Goal: Obtain resource: Obtain resource

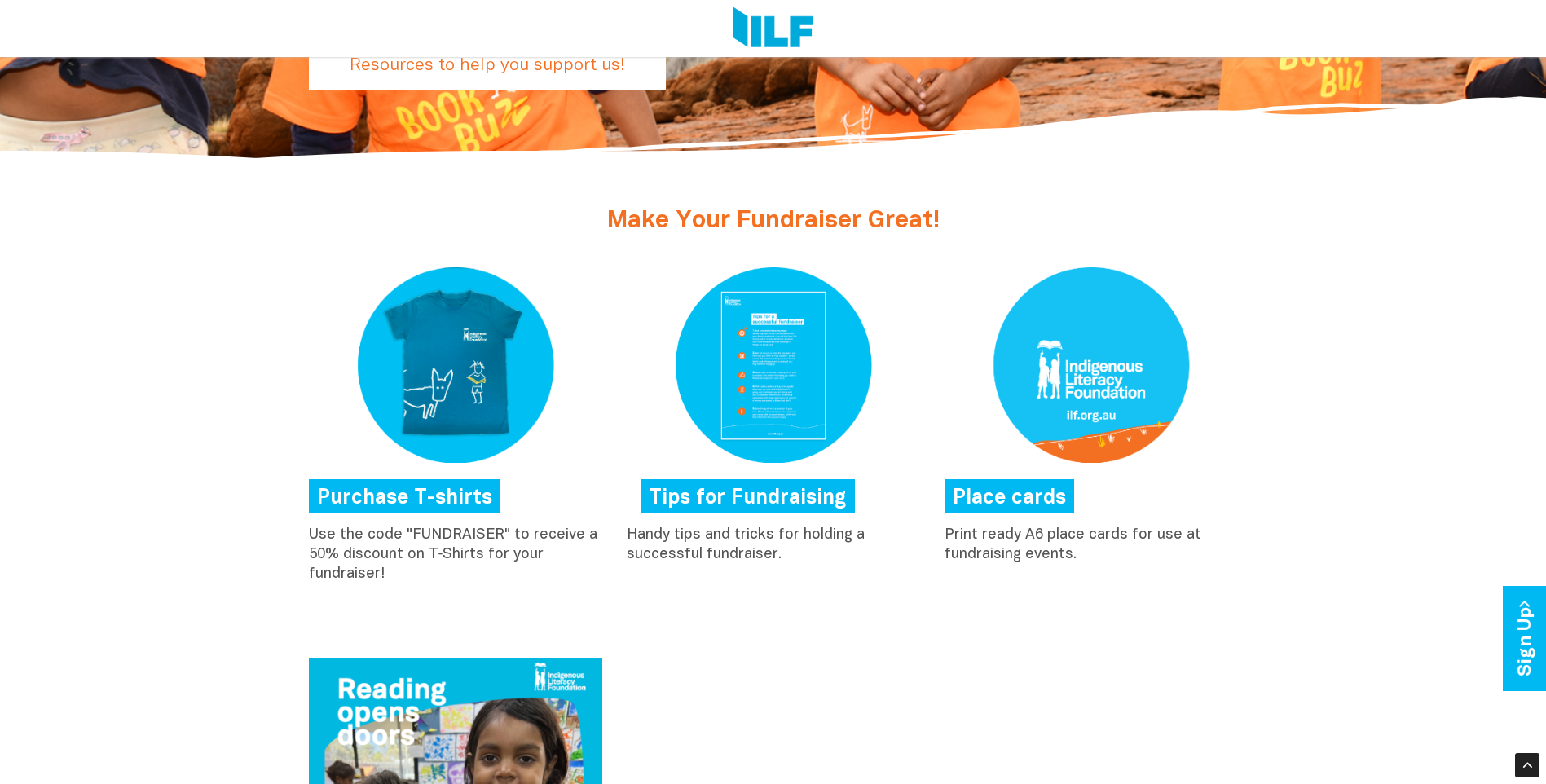
scroll to position [571, 0]
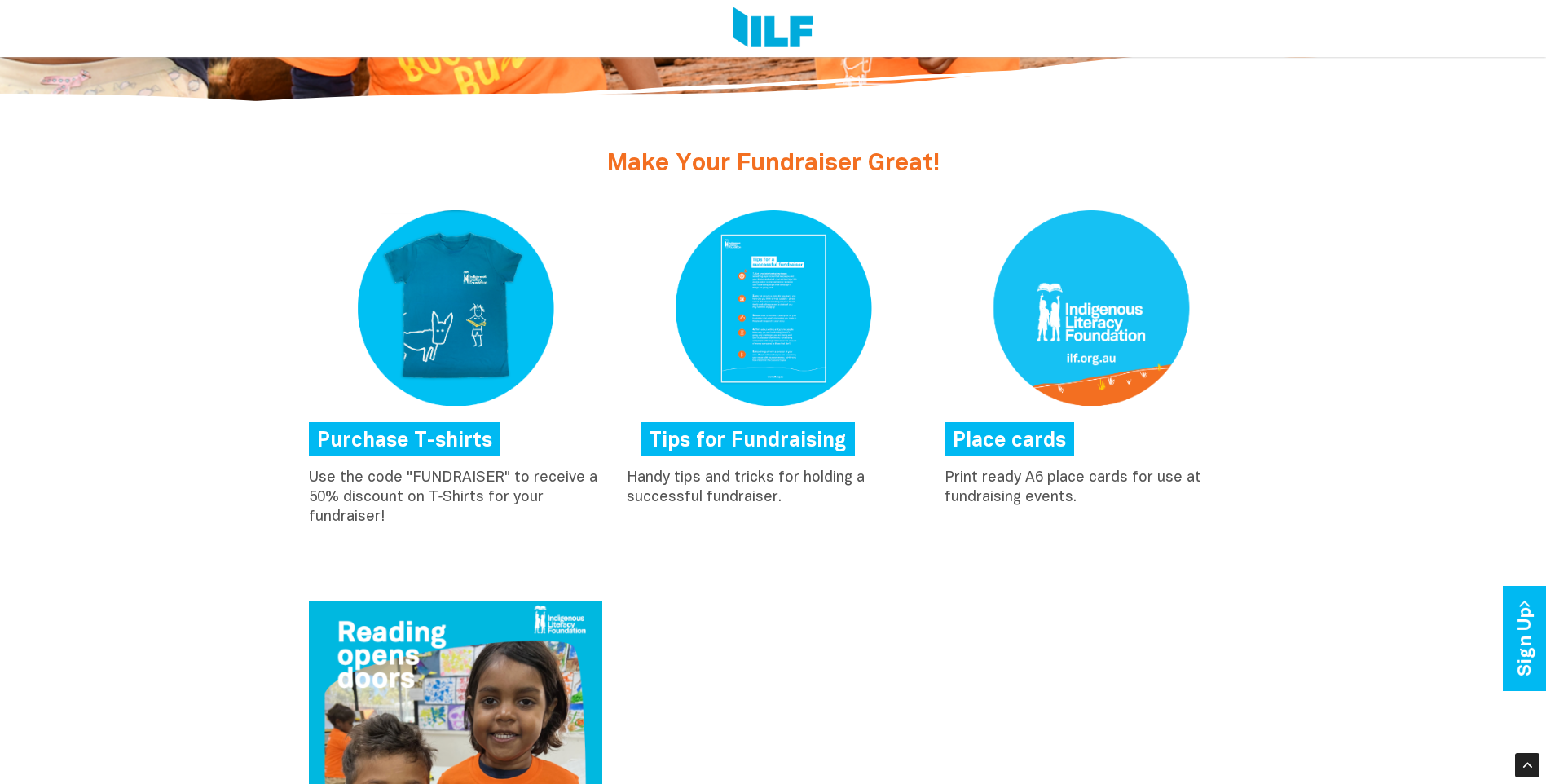
click at [806, 438] on link "Tips for Fundraising" at bounding box center [747, 439] width 214 height 34
click at [1021, 443] on link "Place cards" at bounding box center [1009, 439] width 130 height 34
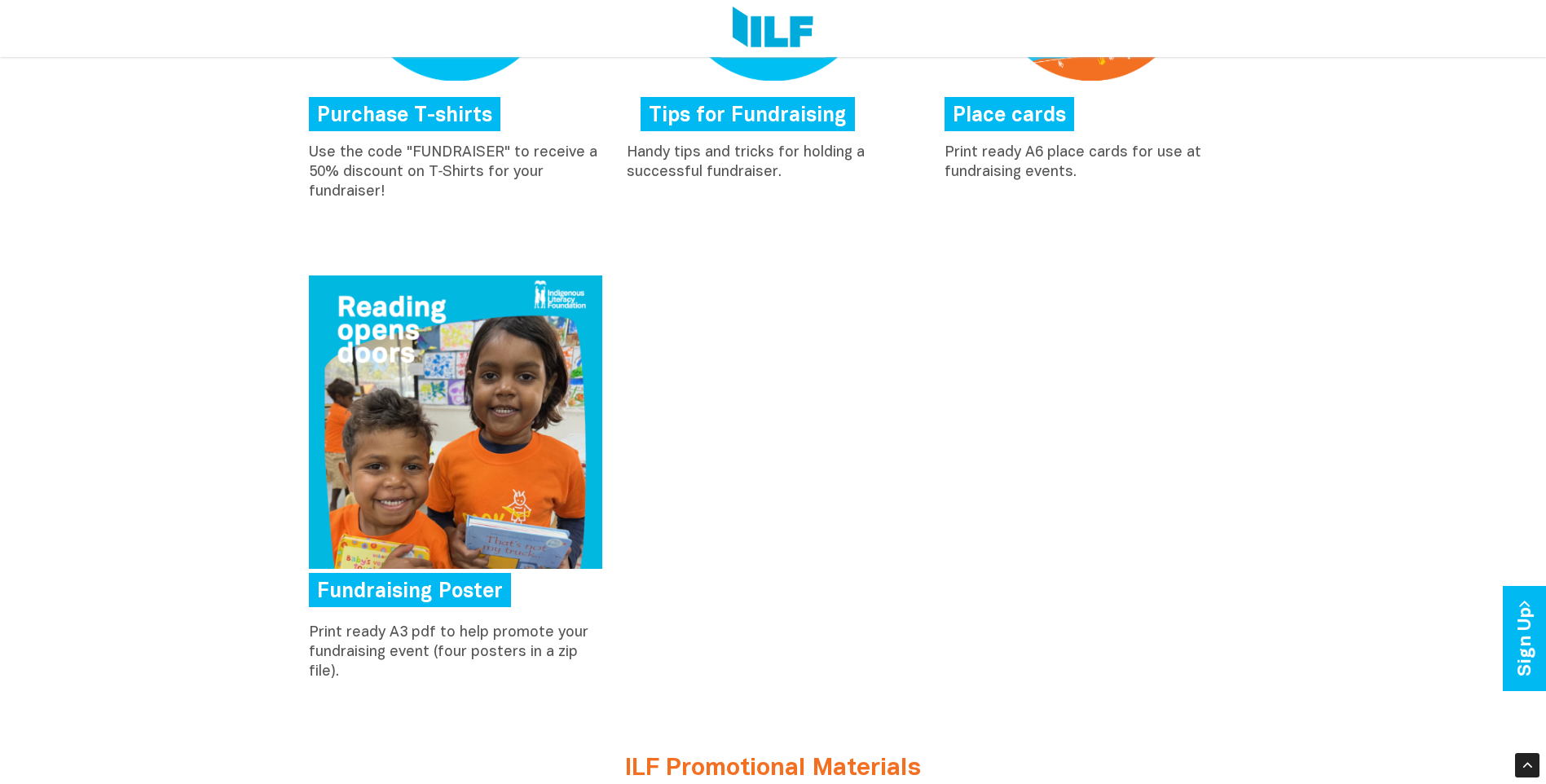
scroll to position [896, 0]
click at [488, 580] on link "Fundraising Poster" at bounding box center [410, 588] width 203 height 34
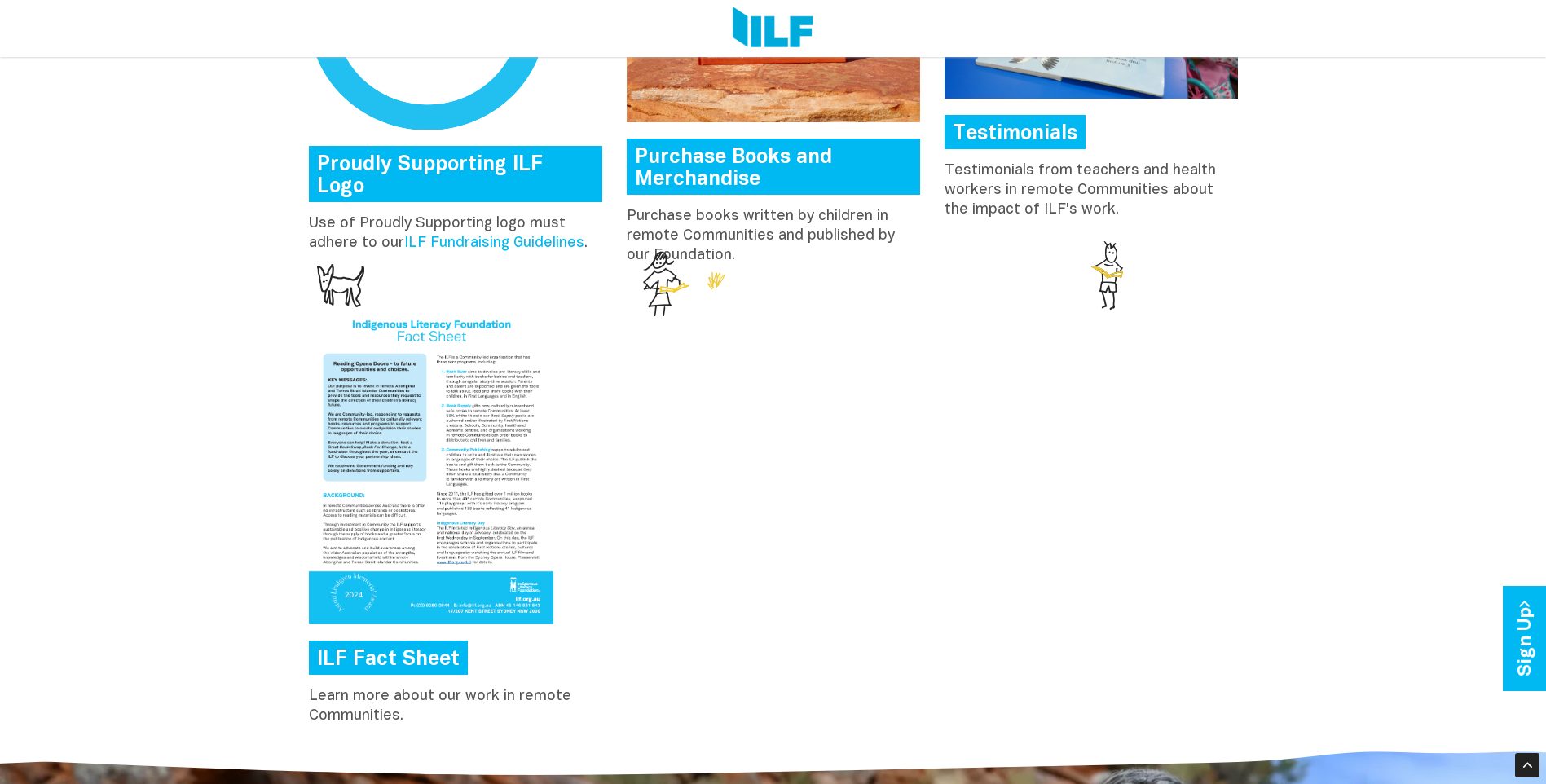
scroll to position [2118, 0]
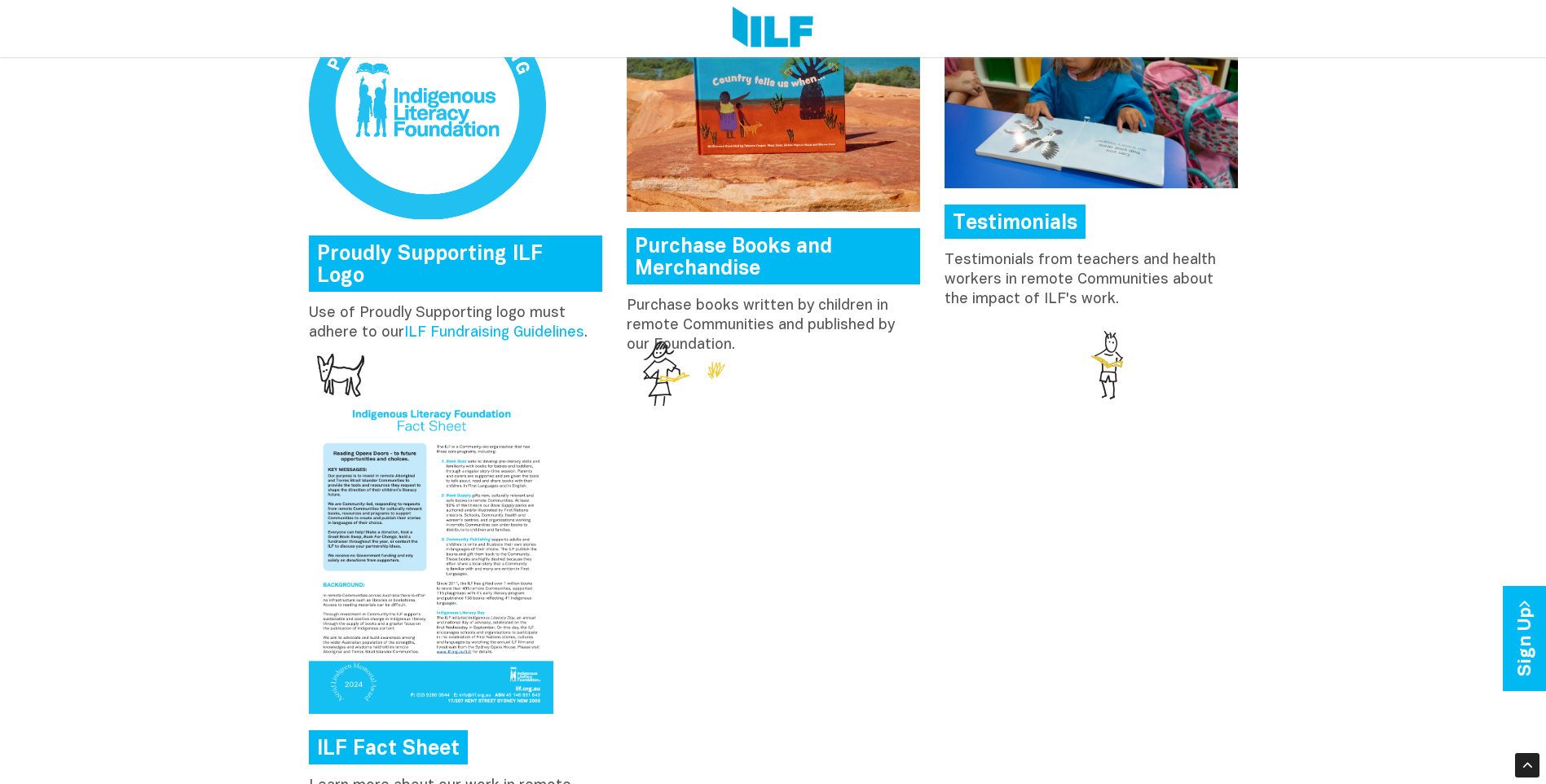
click at [441, 147] on img at bounding box center [427, 106] width 237 height 227
click at [503, 326] on link "ILF Fundraising Guidelines" at bounding box center [494, 332] width 180 height 14
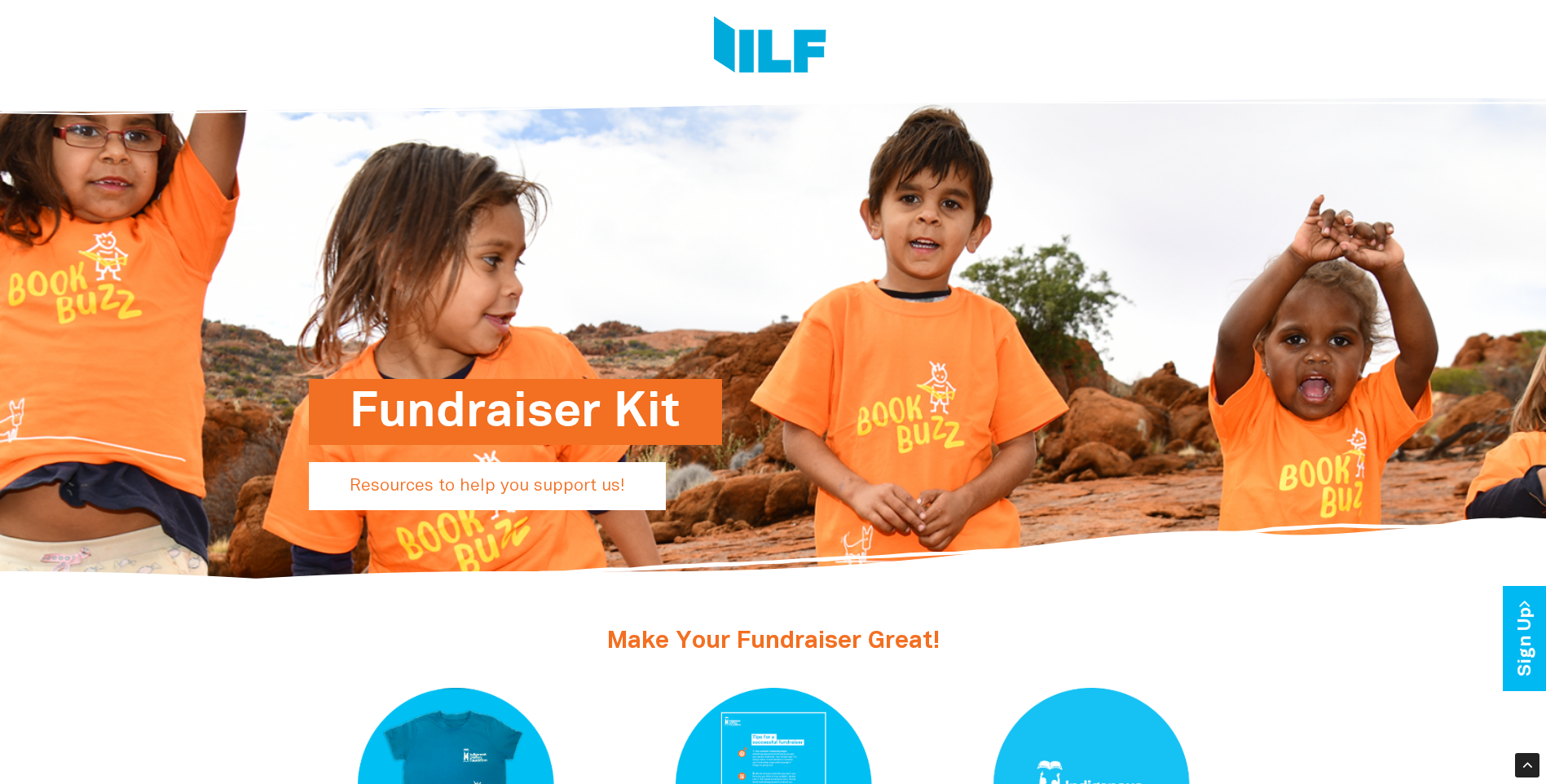
scroll to position [81, 0]
